Goal: Transaction & Acquisition: Purchase product/service

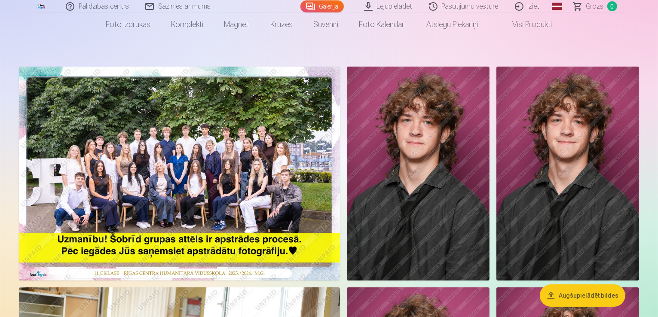
scroll to position [43, 0]
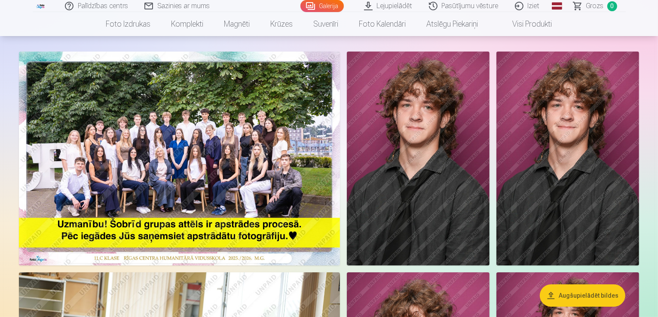
click at [489, 191] on img at bounding box center [418, 159] width 143 height 214
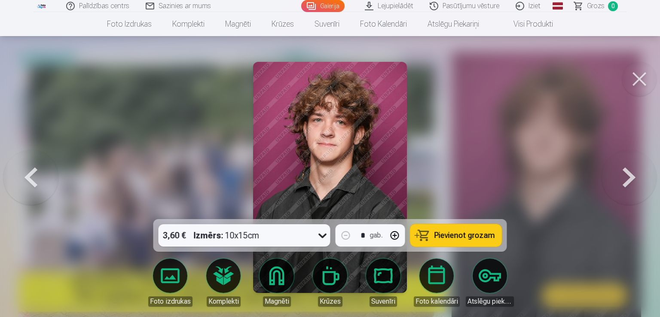
click at [631, 172] on button at bounding box center [629, 177] width 55 height 66
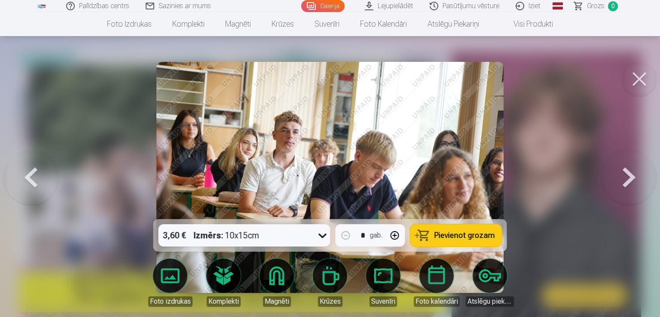
click at [631, 173] on button at bounding box center [629, 177] width 55 height 66
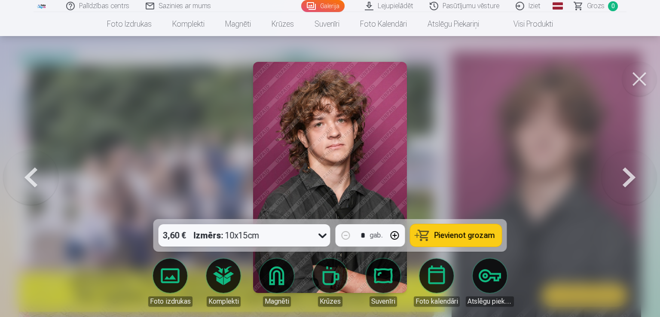
click at [631, 174] on button at bounding box center [629, 177] width 55 height 66
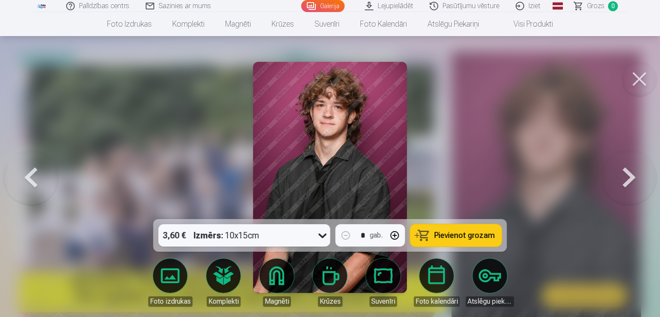
click at [631, 174] on button at bounding box center [629, 177] width 55 height 66
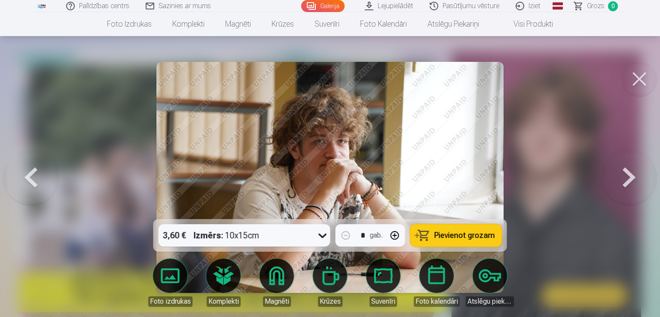
click at [631, 174] on button at bounding box center [629, 177] width 55 height 66
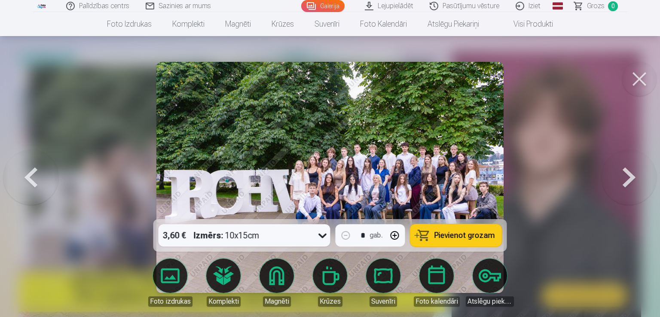
click at [631, 175] on button at bounding box center [629, 177] width 55 height 66
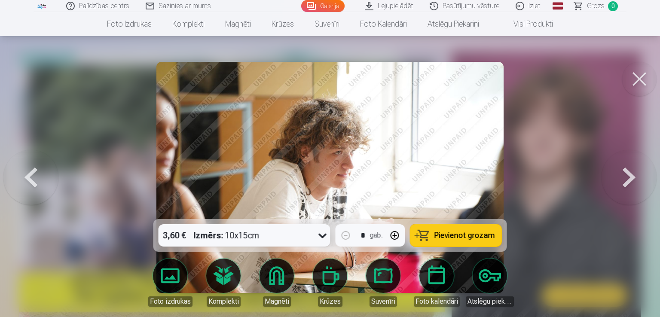
click at [631, 175] on button at bounding box center [629, 177] width 55 height 66
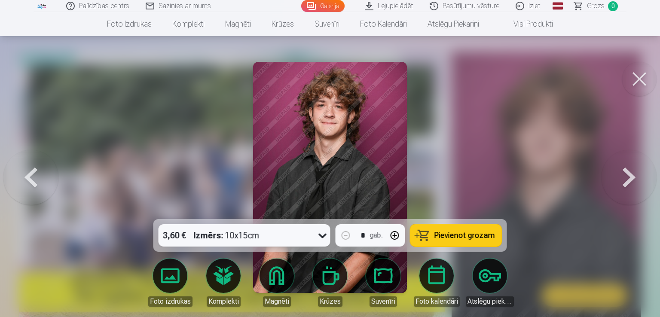
click at [631, 176] on button at bounding box center [629, 177] width 55 height 66
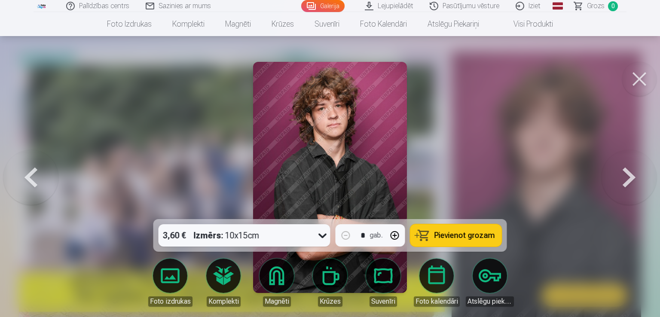
click at [631, 176] on button at bounding box center [629, 177] width 55 height 66
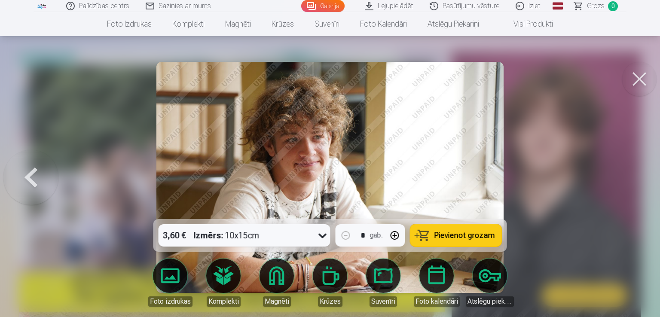
click at [631, 176] on div at bounding box center [330, 158] width 660 height 317
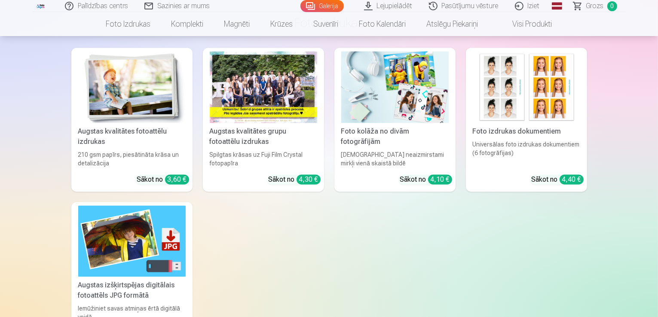
scroll to position [1848, 0]
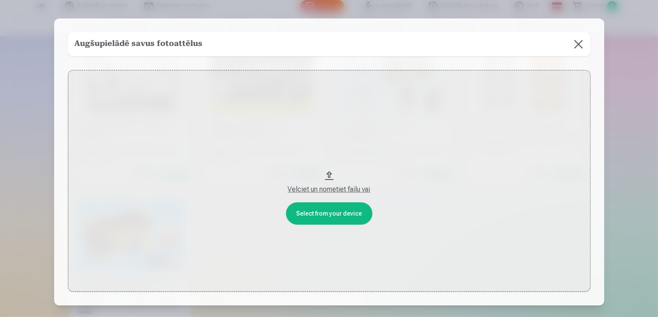
scroll to position [1852, 0]
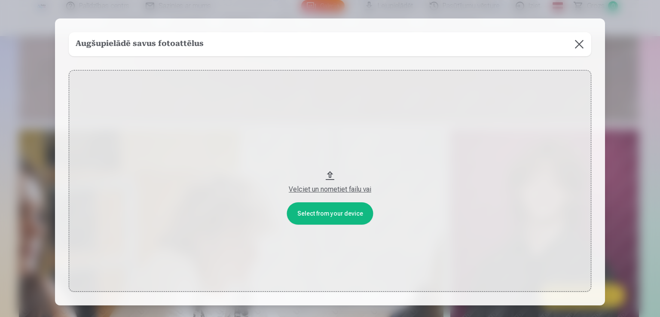
click at [577, 40] on button at bounding box center [579, 44] width 24 height 24
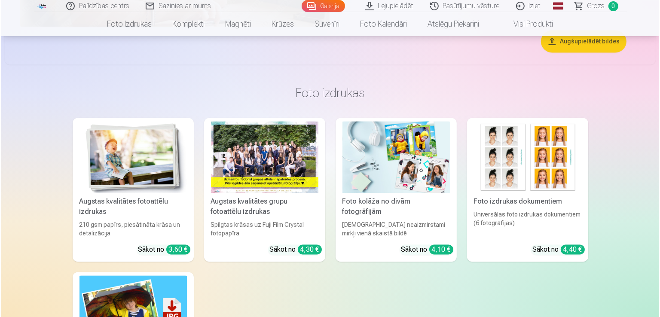
scroll to position [1638, 0]
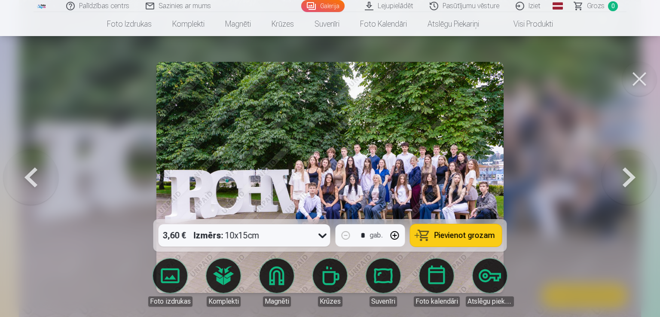
click at [342, 153] on img at bounding box center [329, 177] width 347 height 231
click at [335, 170] on img at bounding box center [329, 177] width 347 height 231
click at [354, 179] on img at bounding box center [329, 177] width 347 height 231
click at [634, 84] on button at bounding box center [639, 79] width 34 height 34
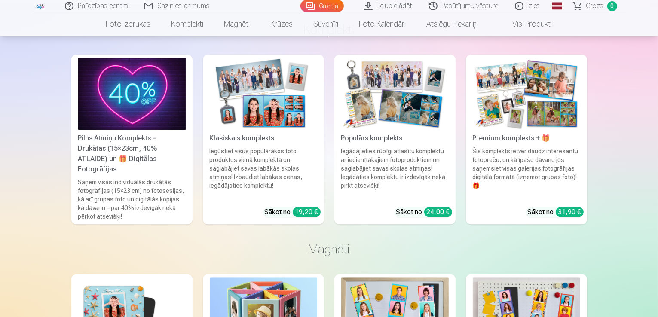
scroll to position [2234, 0]
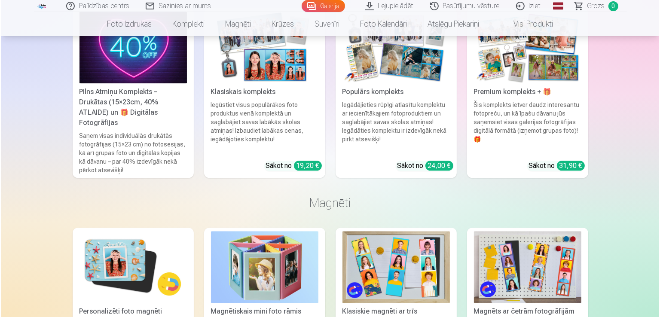
scroll to position [2240, 0]
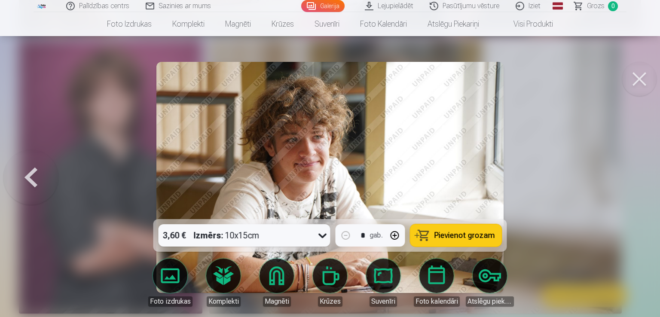
click at [321, 237] on icon at bounding box center [323, 236] width 14 height 14
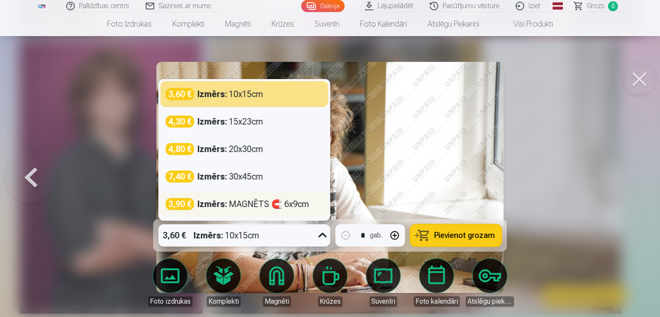
click at [231, 203] on div "Izmērs : MAGNĒTS 🧲 6x9cm" at bounding box center [254, 204] width 112 height 12
